Goal: Transaction & Acquisition: Purchase product/service

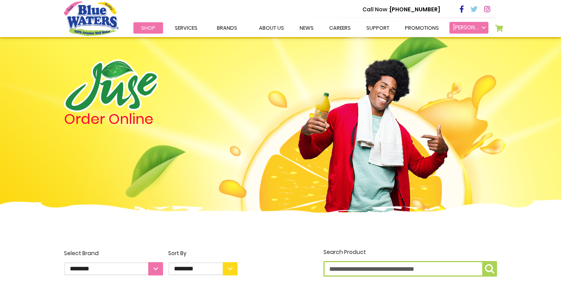
click at [482, 27] on link "Khurram Nawaz" at bounding box center [469, 28] width 39 height 12
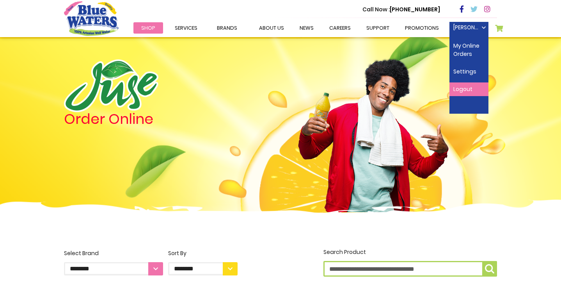
click at [470, 87] on link "Logout" at bounding box center [469, 89] width 39 height 14
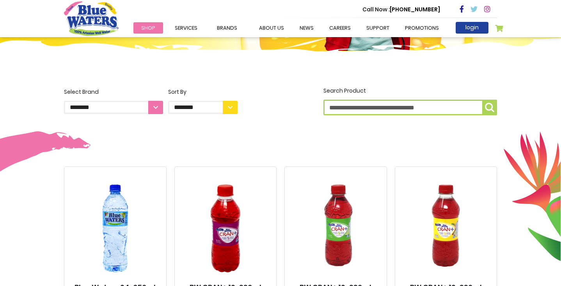
scroll to position [155, 0]
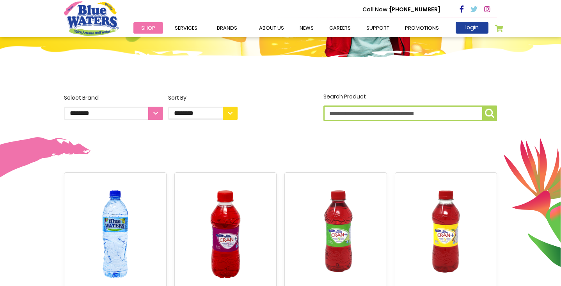
select select "**********"
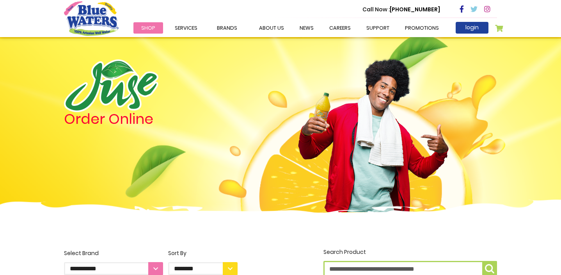
click at [97, 24] on img "store logo" at bounding box center [91, 18] width 55 height 34
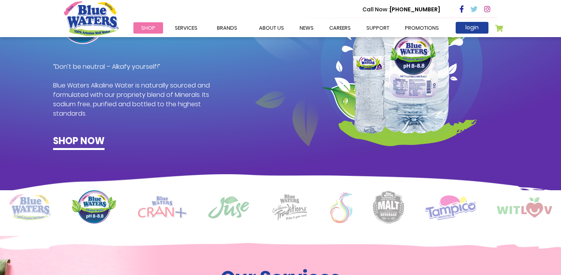
scroll to position [605, 0]
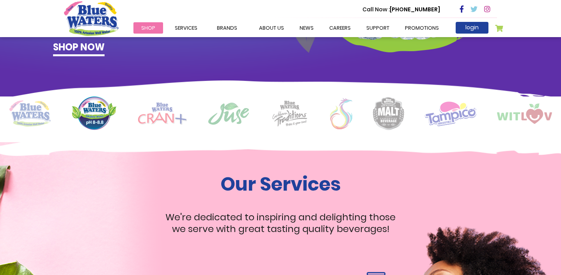
click at [163, 117] on img at bounding box center [162, 113] width 49 height 22
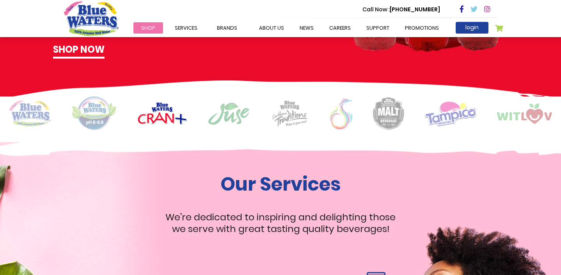
click at [231, 109] on img at bounding box center [229, 113] width 42 height 23
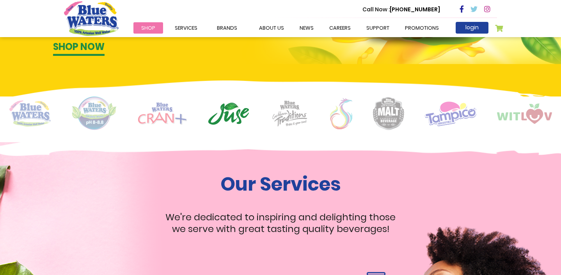
click at [290, 111] on img at bounding box center [289, 113] width 39 height 27
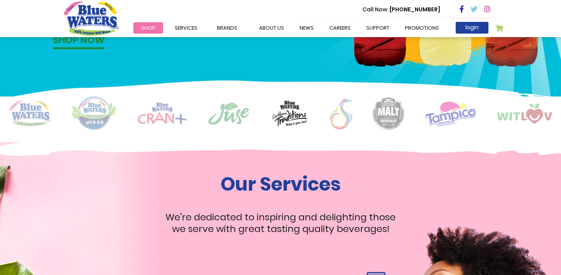
click at [342, 112] on img at bounding box center [341, 113] width 22 height 31
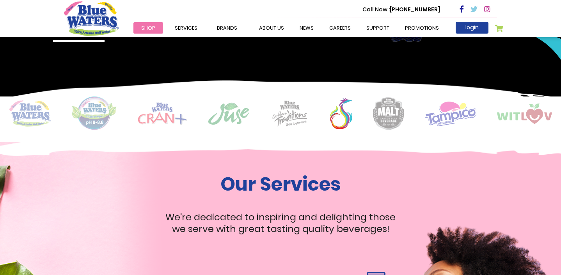
click at [382, 113] on img at bounding box center [388, 113] width 31 height 33
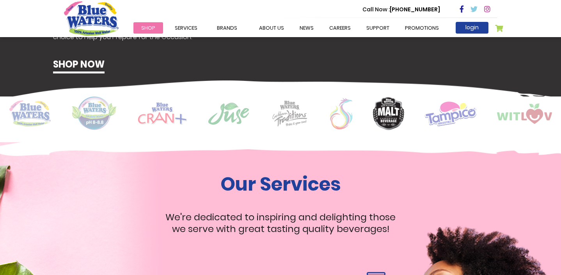
click at [445, 114] on img at bounding box center [451, 113] width 52 height 25
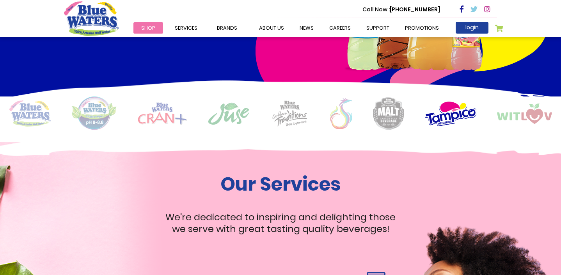
click at [524, 115] on img at bounding box center [524, 113] width 55 height 20
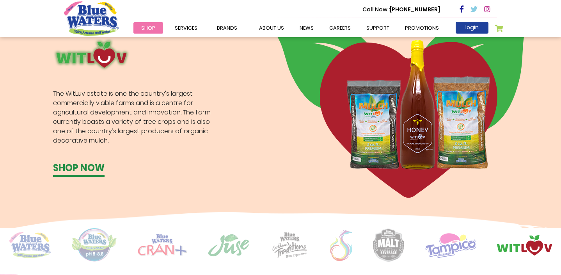
scroll to position [481, 0]
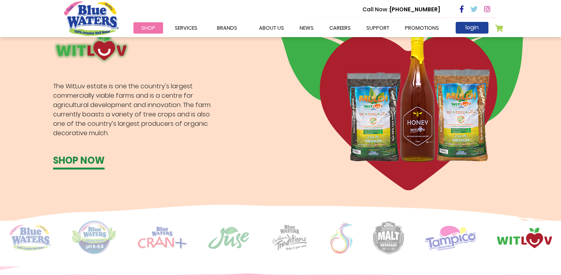
click at [455, 233] on img at bounding box center [451, 237] width 52 height 25
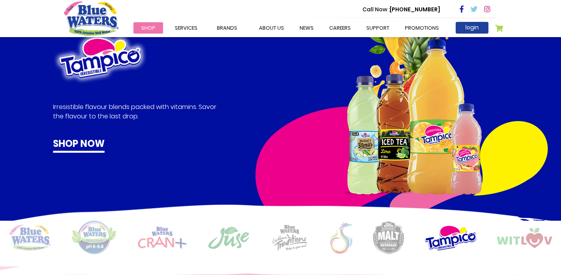
click at [391, 240] on img at bounding box center [388, 237] width 31 height 33
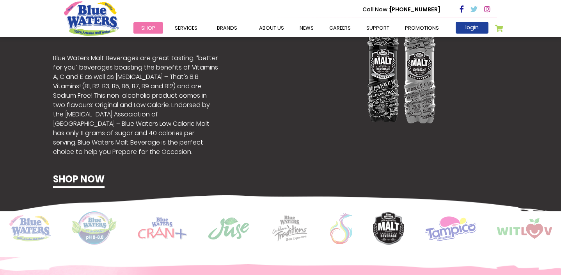
scroll to position [491, 0]
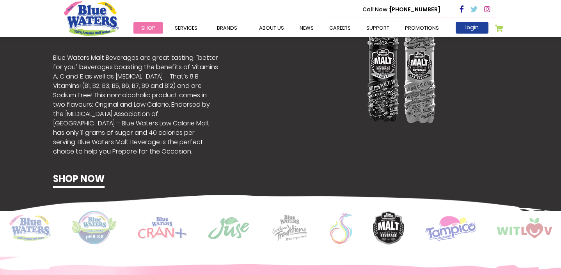
click at [340, 238] on img at bounding box center [341, 227] width 22 height 31
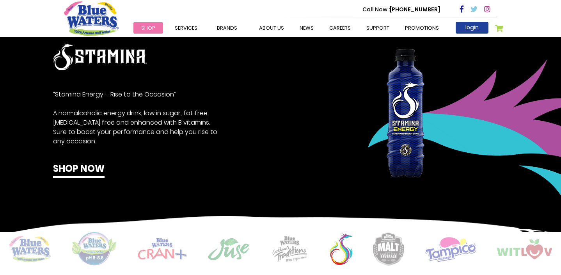
scroll to position [471, 0]
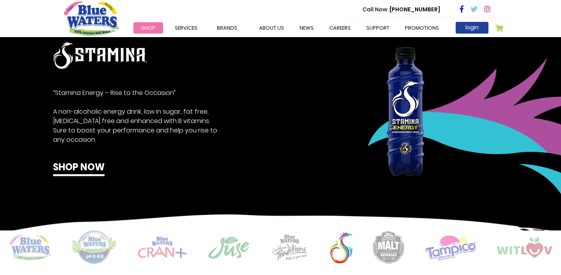
click at [286, 248] on img at bounding box center [289, 247] width 39 height 27
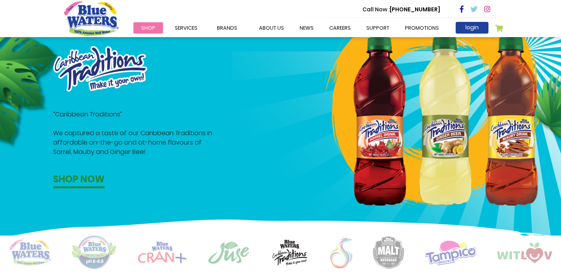
scroll to position [491, 0]
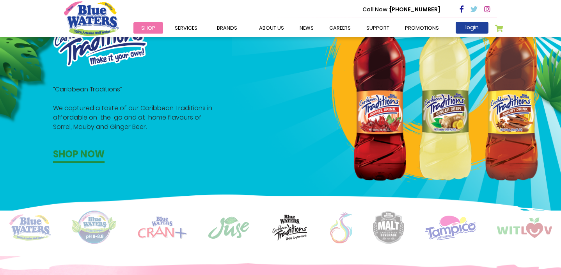
click at [238, 224] on img at bounding box center [229, 227] width 42 height 23
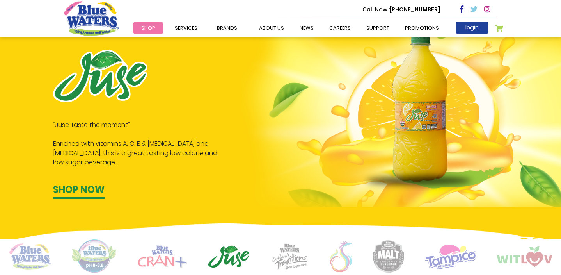
scroll to position [494, 0]
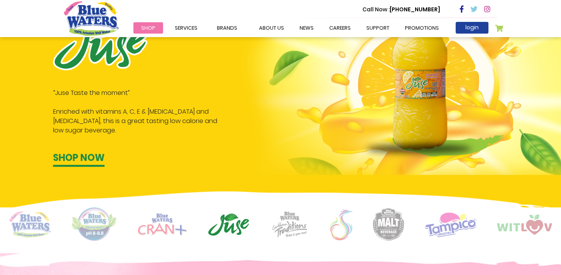
click at [180, 224] on img at bounding box center [162, 224] width 49 height 22
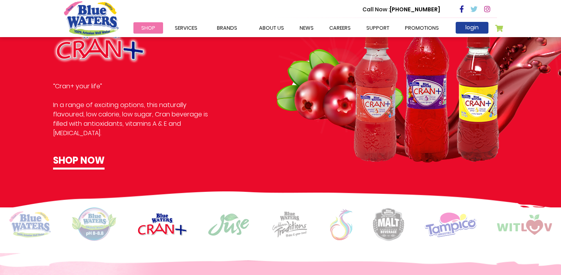
click at [95, 224] on img at bounding box center [94, 224] width 46 height 34
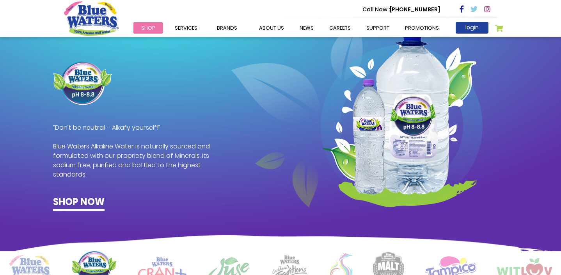
scroll to position [458, 0]
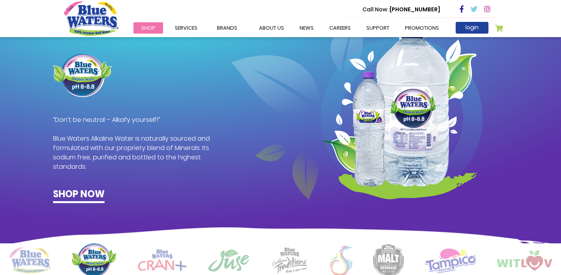
click at [38, 255] on img at bounding box center [29, 260] width 41 height 26
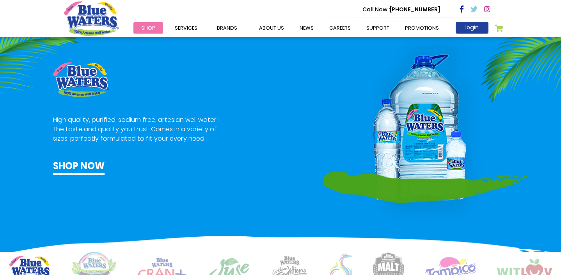
scroll to position [524, 0]
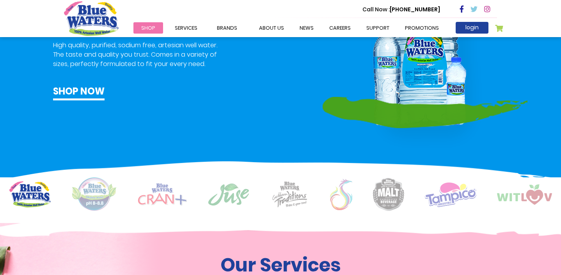
click at [290, 193] on img at bounding box center [289, 194] width 39 height 27
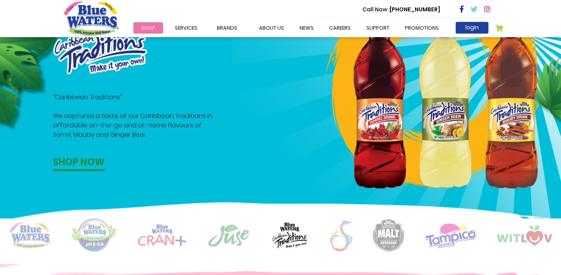
scroll to position [500, 0]
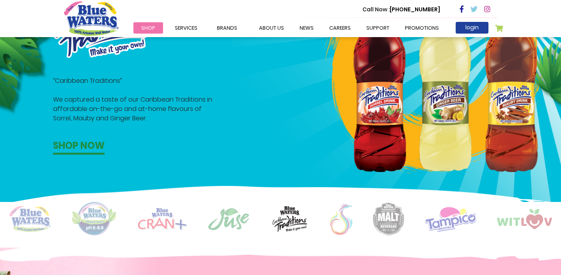
click at [342, 222] on img at bounding box center [341, 218] width 22 height 31
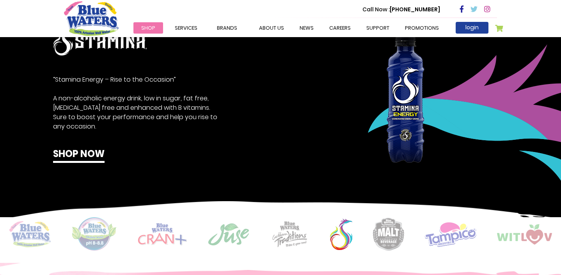
scroll to position [515, 0]
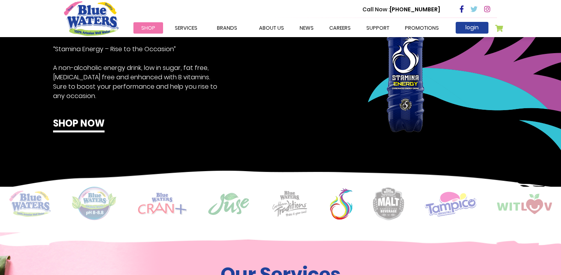
click at [450, 205] on img at bounding box center [451, 203] width 52 height 25
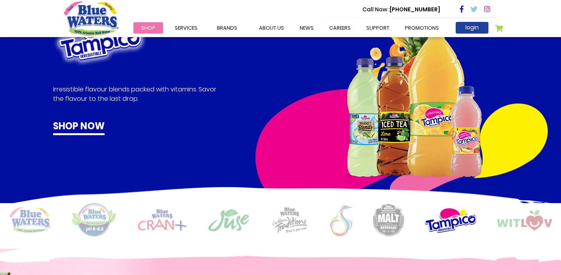
scroll to position [519, 0]
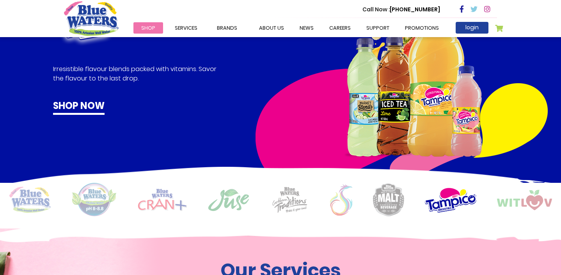
click at [524, 195] on img at bounding box center [524, 200] width 55 height 20
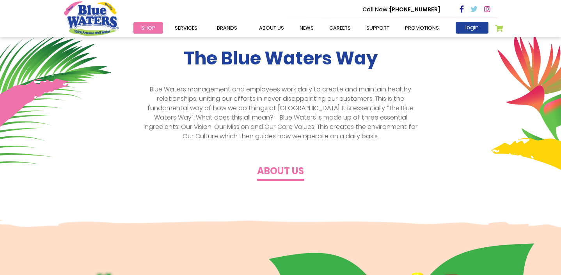
scroll to position [243, 0]
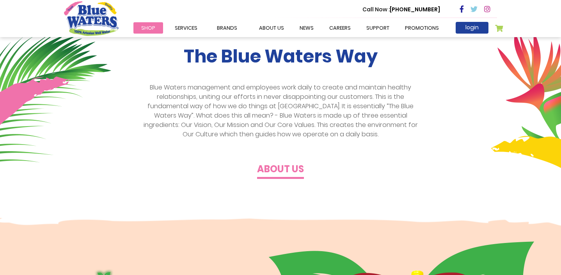
click at [278, 169] on h4 "About us" at bounding box center [280, 169] width 47 height 11
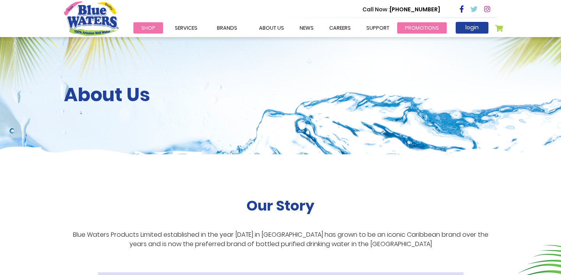
click at [410, 27] on link "Promotions" at bounding box center [422, 27] width 50 height 11
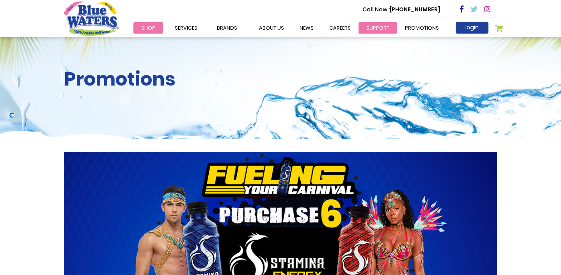
click at [363, 27] on link "support" at bounding box center [378, 27] width 39 height 11
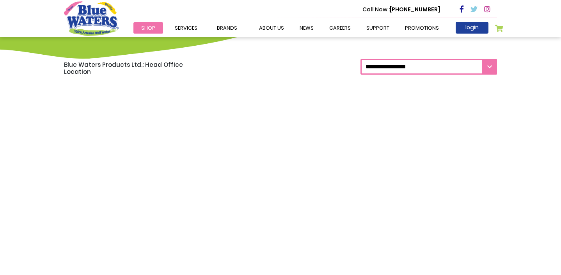
scroll to position [621, 0]
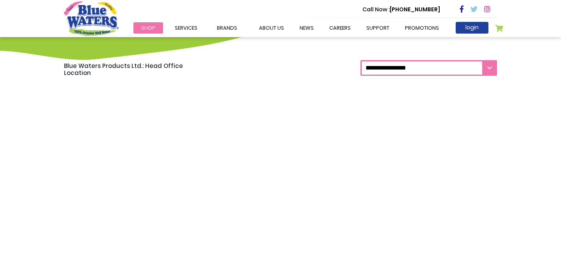
click at [290, 69] on div "**********" at bounding box center [280, 69] width 445 height 18
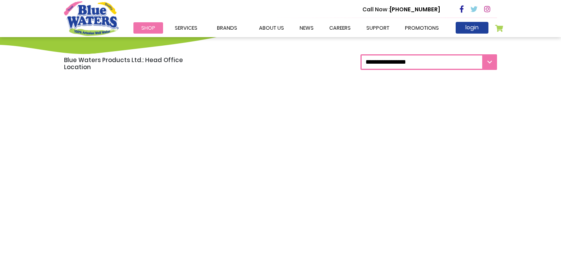
scroll to position [619, 0]
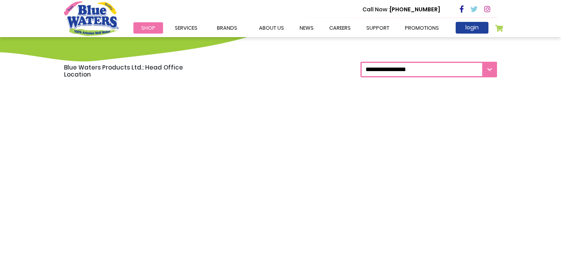
select select "***"
click at [102, 21] on img "store logo" at bounding box center [91, 18] width 55 height 34
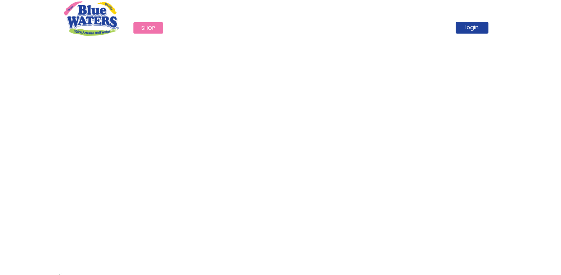
click at [148, 26] on span "Shop" at bounding box center [148, 27] width 14 height 7
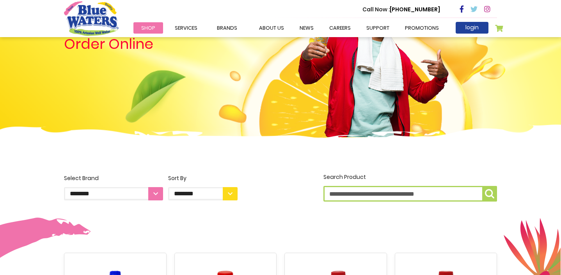
scroll to position [106, 0]
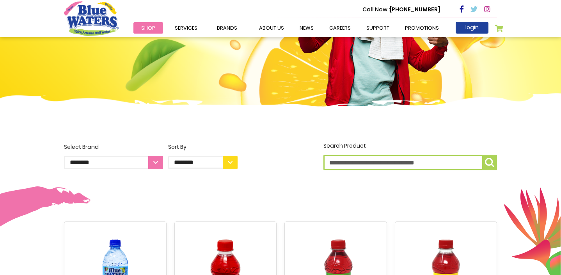
select select "**********"
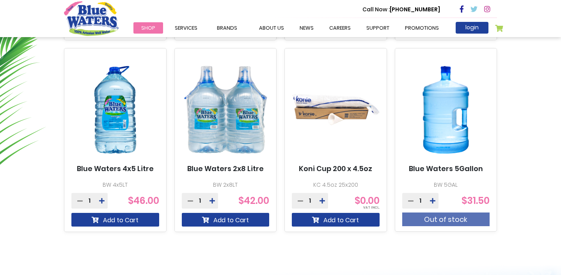
scroll to position [478, 0]
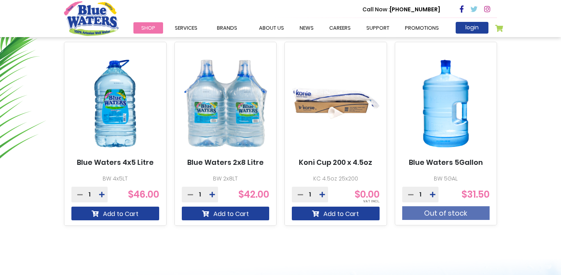
click at [439, 126] on img at bounding box center [446, 104] width 88 height 110
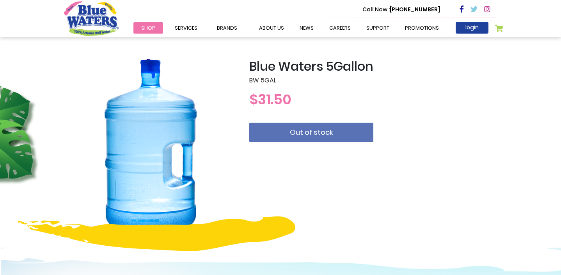
click at [294, 131] on span "Out of stock" at bounding box center [311, 132] width 43 height 7
click at [148, 27] on span "Shop" at bounding box center [148, 27] width 14 height 7
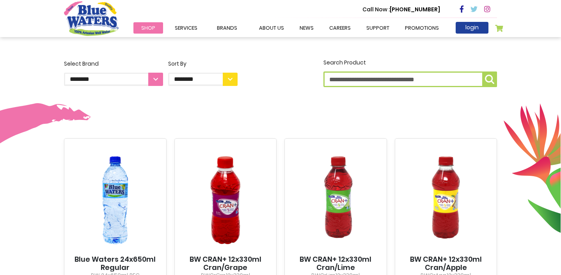
scroll to position [176, 0]
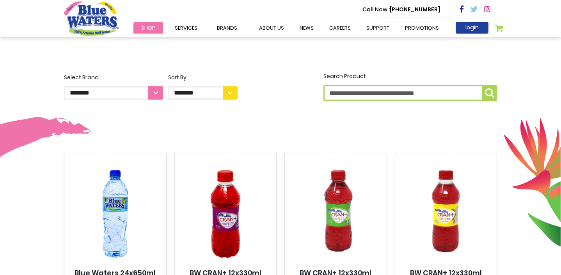
select select "**********"
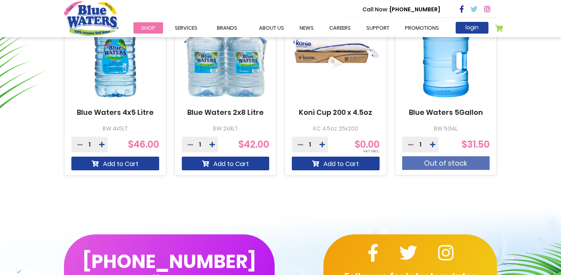
scroll to position [539, 0]
